Goal: Task Accomplishment & Management: Use online tool/utility

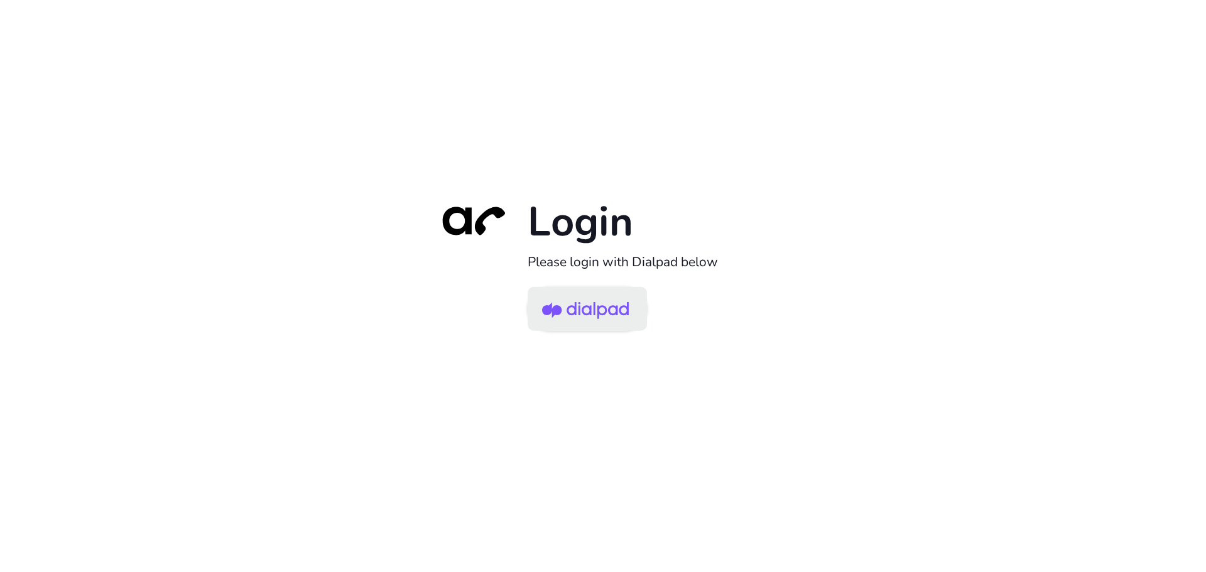
click at [584, 311] on img at bounding box center [585, 310] width 87 height 41
click at [579, 299] on img at bounding box center [585, 310] width 87 height 41
click at [585, 305] on img at bounding box center [585, 310] width 87 height 41
